Goal: Task Accomplishment & Management: Manage account settings

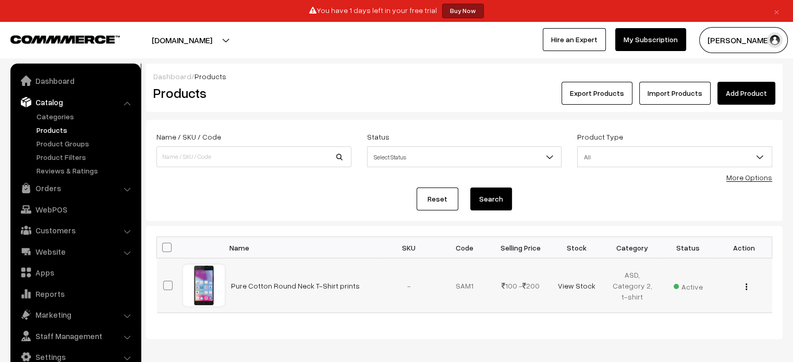
scroll to position [44, 0]
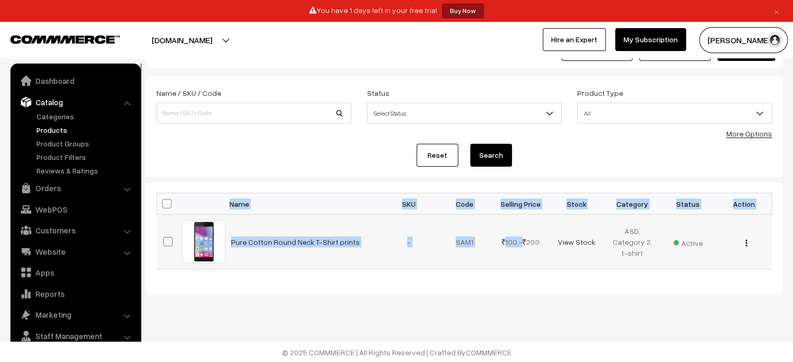
drag, startPoint x: 534, startPoint y: 279, endPoint x: 515, endPoint y: 247, distance: 36.2
click at [515, 247] on div "Bulk Options Edit Products Update Inventory Make all Active Make all Inactive A…" at bounding box center [464, 238] width 636 height 113
click at [515, 247] on td "100 - 200" at bounding box center [520, 242] width 56 height 55
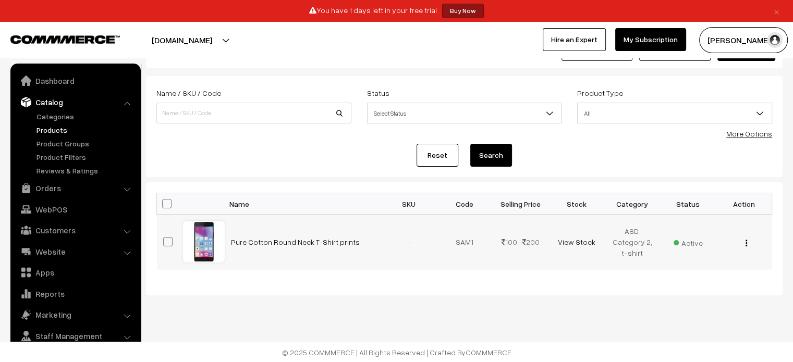
click at [386, 235] on td "-" at bounding box center [409, 242] width 56 height 55
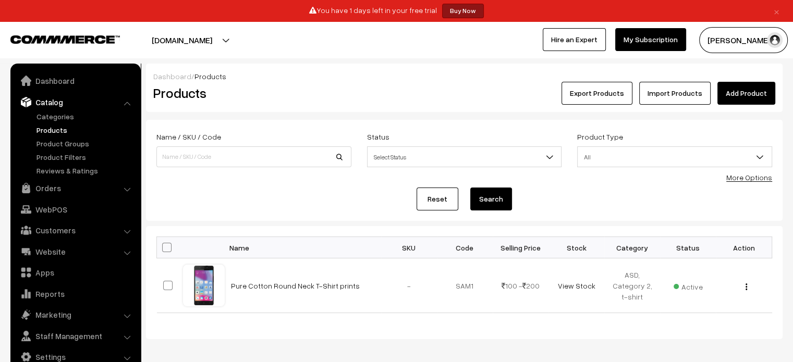
click at [744, 93] on link "Add Product" at bounding box center [746, 93] width 58 height 23
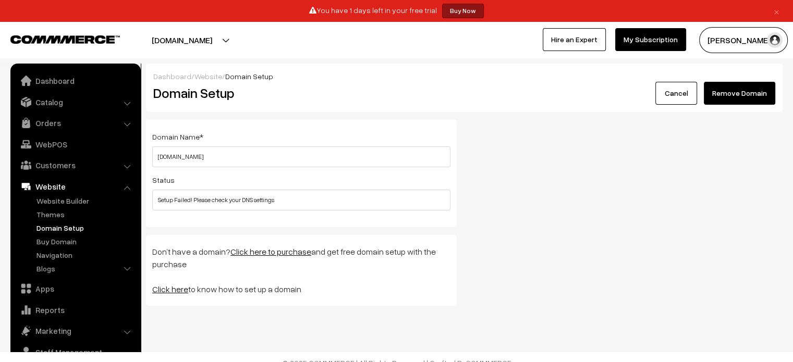
click at [258, 187] on div "Status Setup Failed! Please check your DNS settings" at bounding box center [301, 192] width 298 height 37
click at [388, 211] on div "Domain Name * ecom.developersyndicate.in Please enter a valid domain name ! Sta…" at bounding box center [301, 173] width 311 height 107
drag, startPoint x: 40, startPoint y: 222, endPoint x: 44, endPoint y: 227, distance: 6.7
click at [44, 227] on ul "Website Builder Authors Categories" at bounding box center [75, 235] width 125 height 81
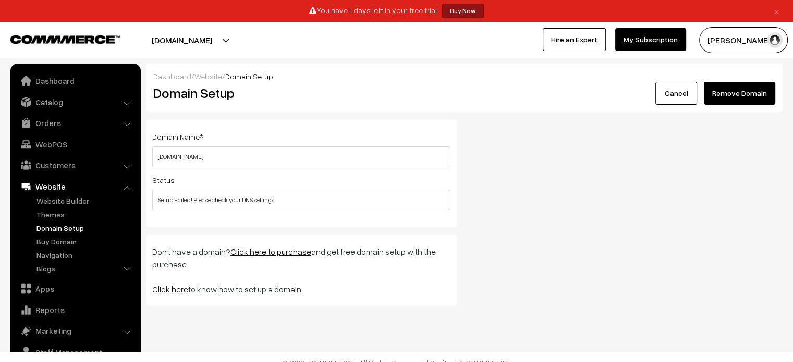
click at [44, 227] on link "Domain Setup" at bounding box center [85, 227] width 103 height 11
click at [682, 97] on link "Cancel" at bounding box center [676, 93] width 42 height 23
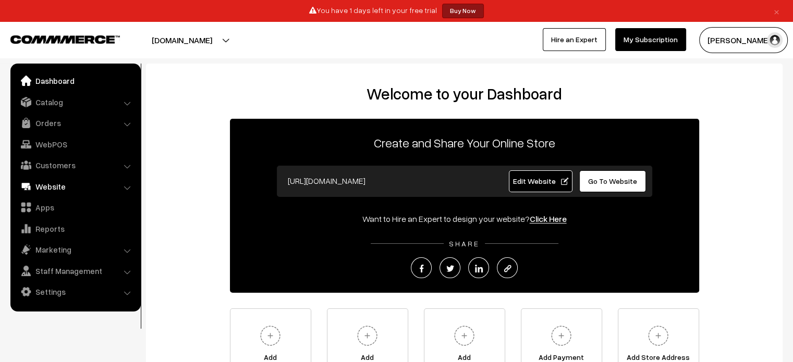
click at [46, 181] on link "Website" at bounding box center [75, 186] width 124 height 19
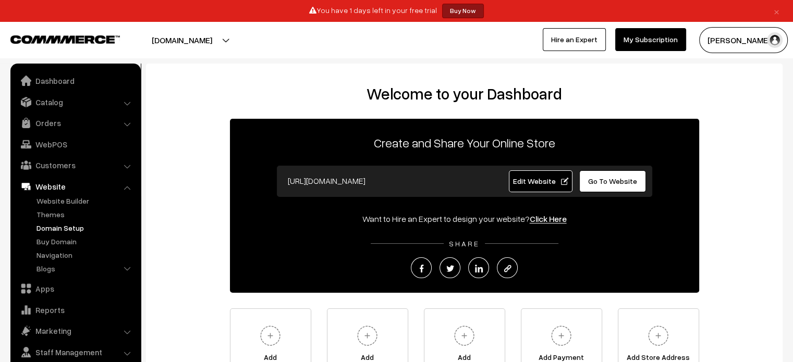
click at [50, 228] on link "Domain Setup" at bounding box center [85, 227] width 103 height 11
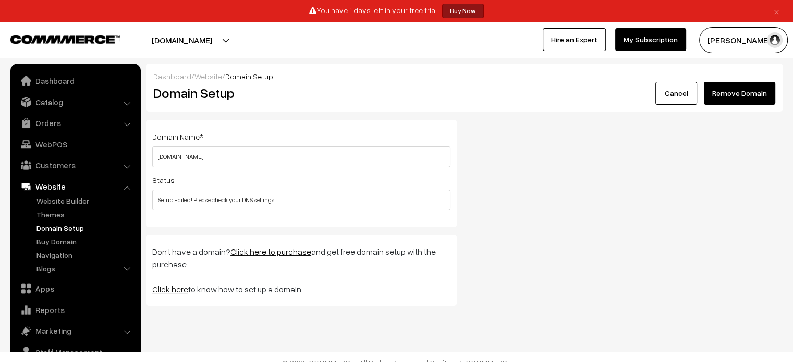
click at [762, 93] on button "Remove Domain" at bounding box center [738, 93] width 71 height 23
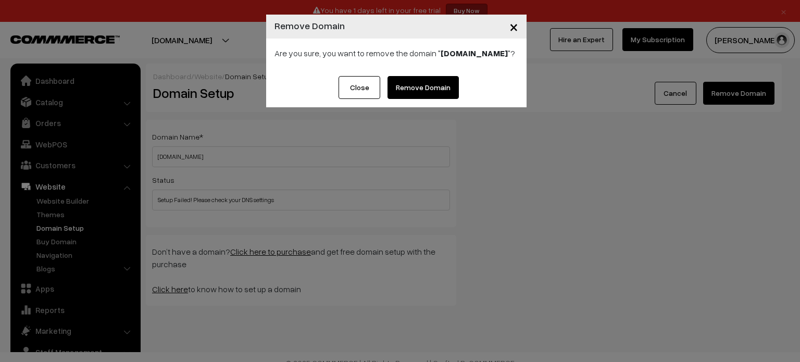
click at [411, 97] on link "Remove Domain" at bounding box center [423, 87] width 71 height 23
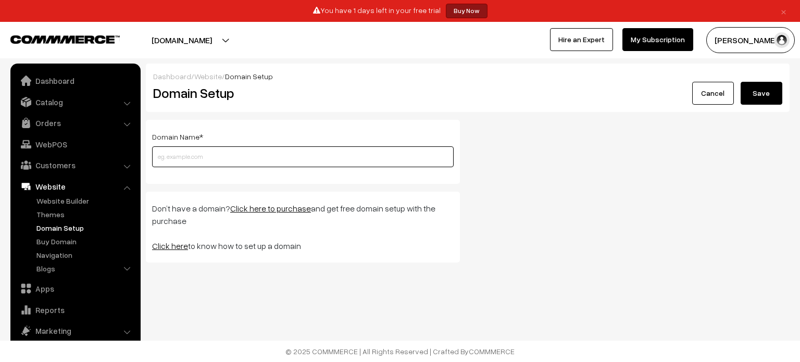
click at [369, 162] on input "text" at bounding box center [303, 156] width 302 height 21
paste input "Pure Cotton Round Neck T-Shirt prints"
paste input "https://ecom.developersyndicate.in/"
type input "[DOMAIN_NAME]"
click at [741, 82] on button "Save" at bounding box center [762, 93] width 42 height 23
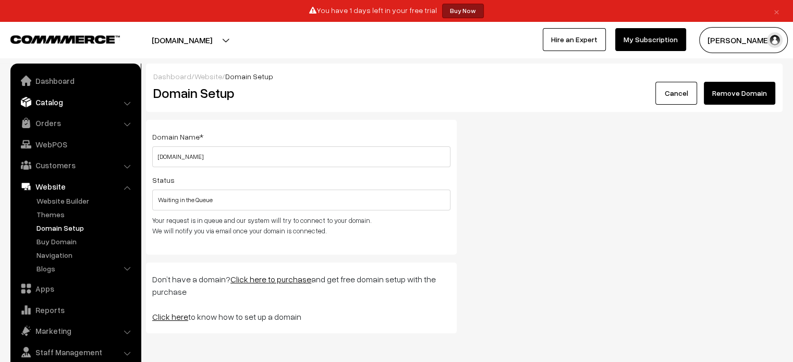
click at [71, 108] on link "Catalog" at bounding box center [75, 102] width 124 height 19
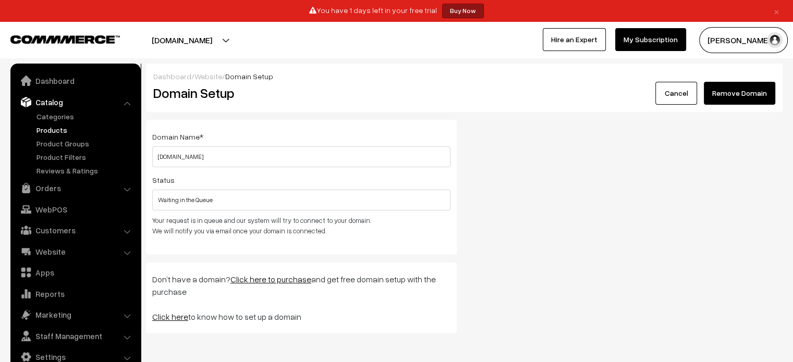
click at [71, 127] on link "Products" at bounding box center [85, 130] width 103 height 11
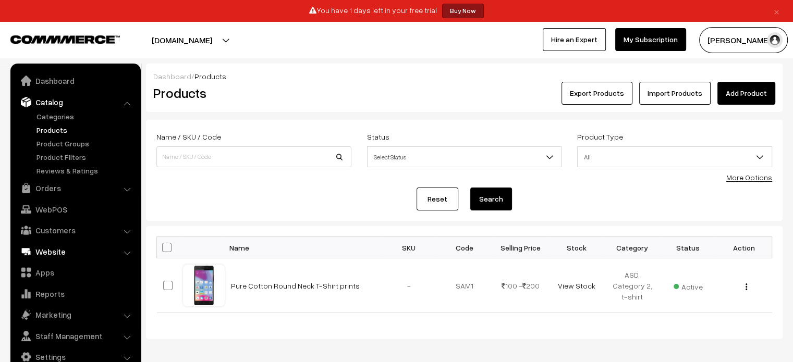
click at [69, 247] on link "Website" at bounding box center [75, 251] width 124 height 19
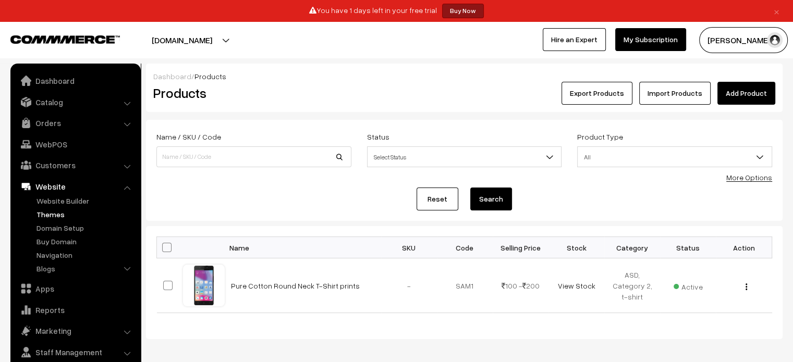
click at [66, 212] on link "Themes" at bounding box center [85, 214] width 103 height 11
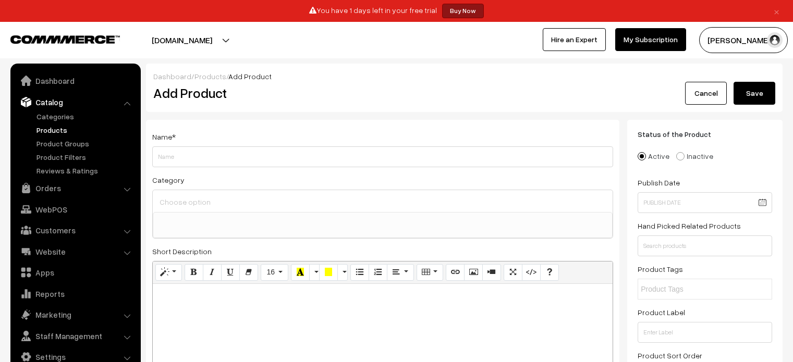
select select
click at [60, 126] on link "Products" at bounding box center [85, 130] width 103 height 11
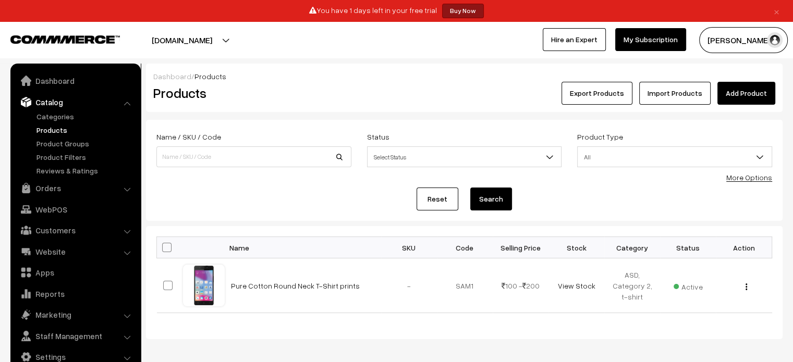
click at [672, 96] on link "Import Products" at bounding box center [674, 93] width 71 height 23
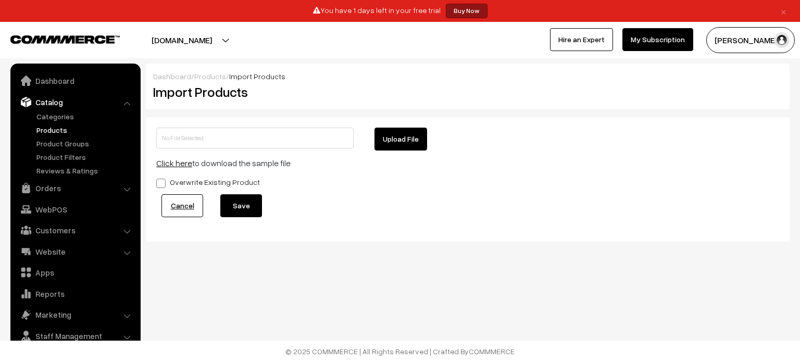
click at [164, 183] on span at bounding box center [160, 183] width 9 height 9
click at [163, 183] on input "Overwrite Existing Product" at bounding box center [159, 181] width 7 height 7
checkbox input "true"
click at [395, 141] on button "Upload File" at bounding box center [401, 139] width 53 height 23
type input "product-import-sample (2).zip"
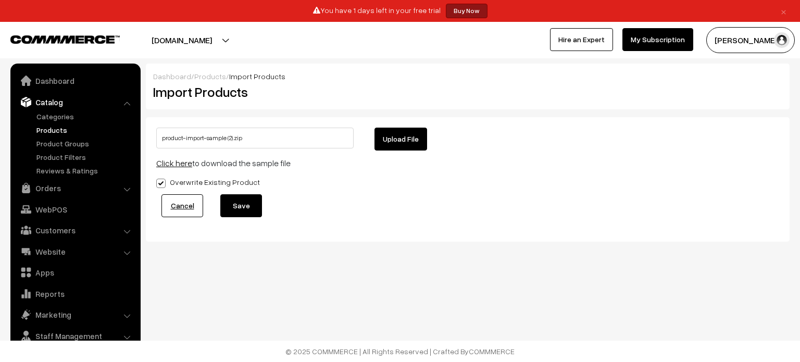
click at [256, 200] on button "Save" at bounding box center [241, 205] width 42 height 23
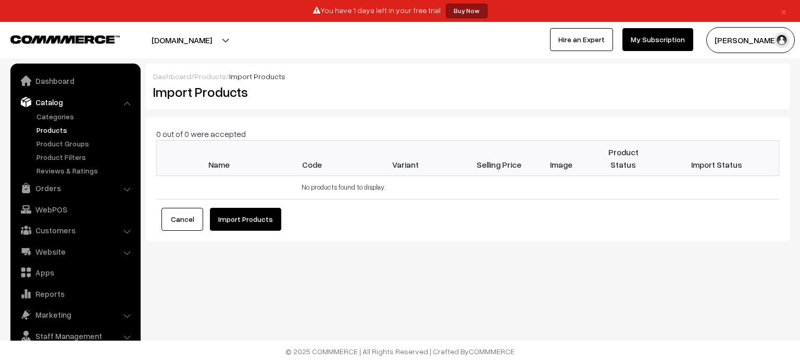
click at [261, 216] on button "Import Products" at bounding box center [245, 219] width 71 height 23
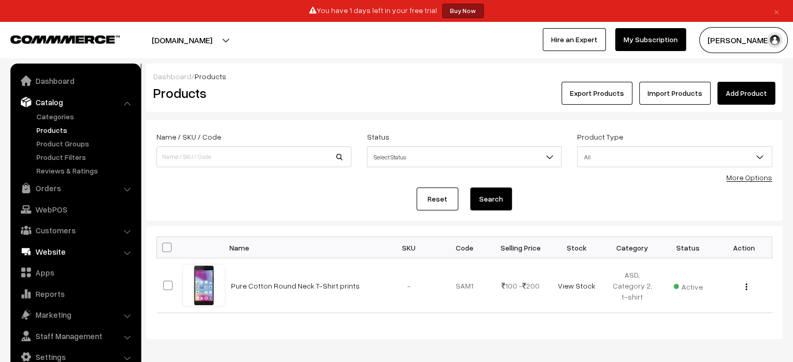
click at [78, 254] on link "Website" at bounding box center [75, 251] width 124 height 19
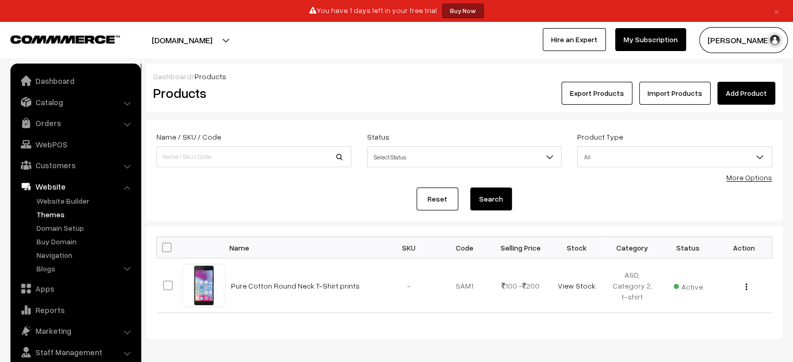
click at [70, 216] on link "Themes" at bounding box center [85, 214] width 103 height 11
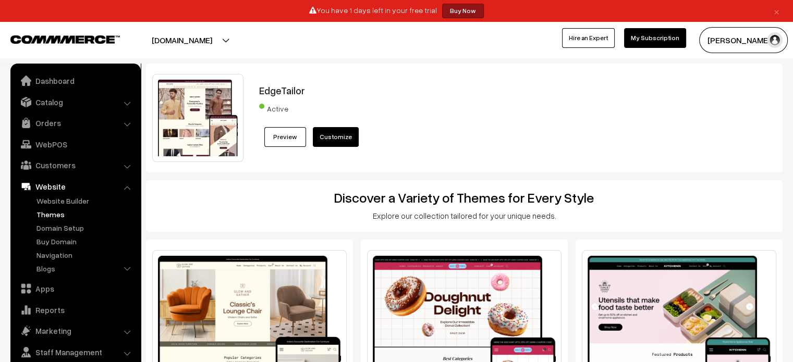
click at [69, 227] on link "Domain Setup" at bounding box center [85, 227] width 103 height 11
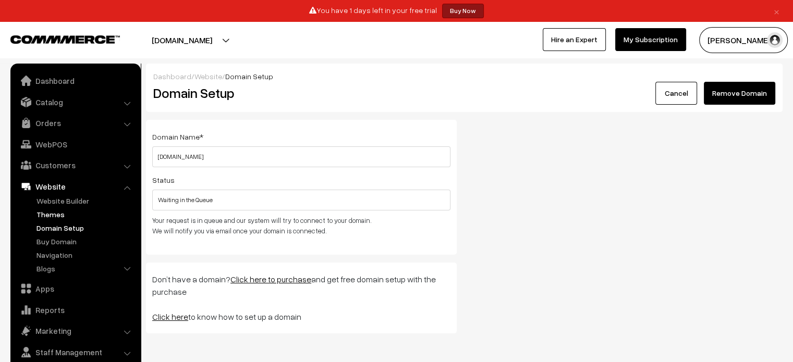
click at [69, 212] on link "Themes" at bounding box center [85, 214] width 103 height 11
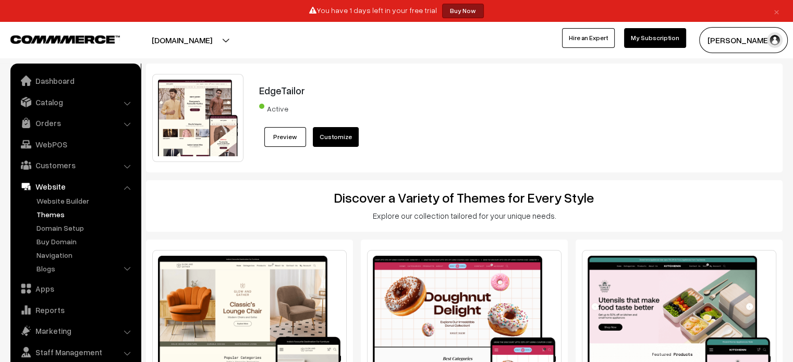
click at [341, 135] on link "Customize" at bounding box center [336, 137] width 46 height 20
drag, startPoint x: 0, startPoint y: 0, endPoint x: 71, endPoint y: 230, distance: 241.0
click at [71, 230] on link "Domain Setup" at bounding box center [85, 227] width 103 height 11
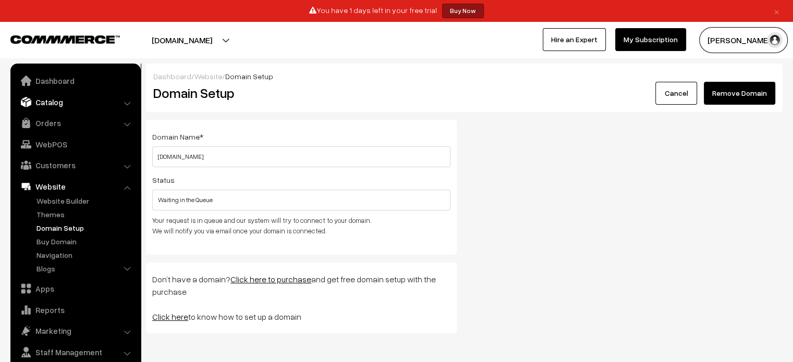
click at [63, 98] on link "Catalog" at bounding box center [75, 102] width 124 height 19
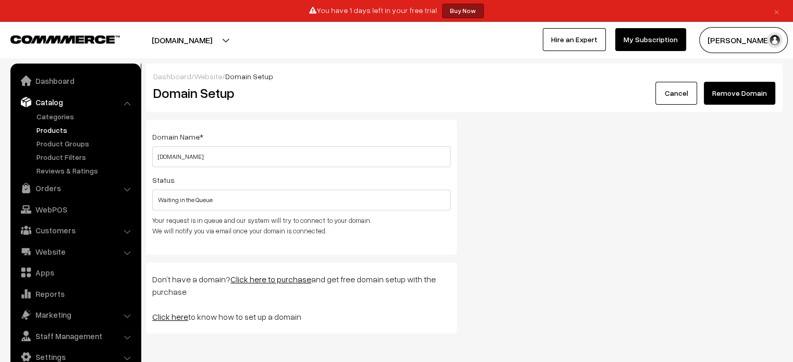
click at [65, 127] on link "Products" at bounding box center [85, 130] width 103 height 11
